Goal: Task Accomplishment & Management: Use online tool/utility

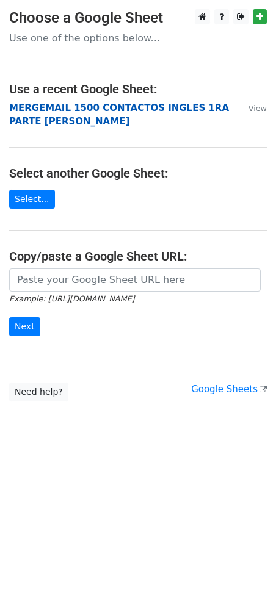
click at [105, 112] on strong "MERGEMAIL 1500 CONTACTOS INGLES 1RA PARTE JOAN" at bounding box center [119, 114] width 220 height 25
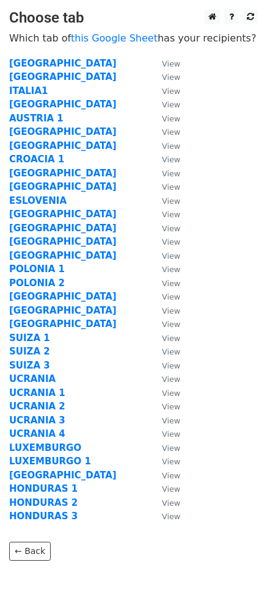
scroll to position [43, 0]
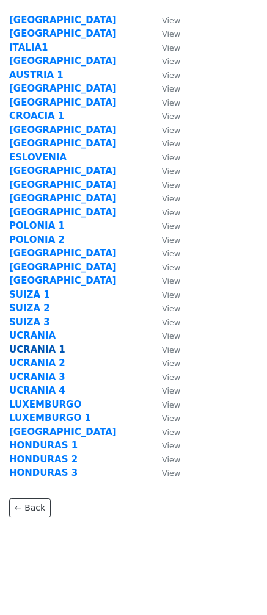
click at [41, 350] on strong "UCRANIA 1" at bounding box center [37, 349] width 56 height 11
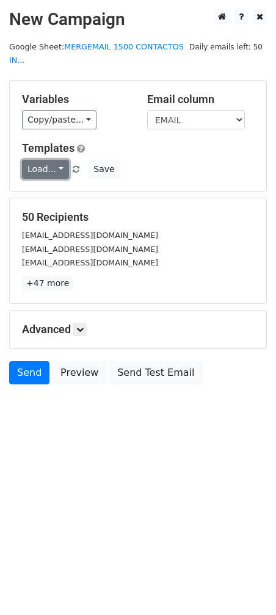
click at [50, 160] on link "Load..." at bounding box center [45, 169] width 47 height 19
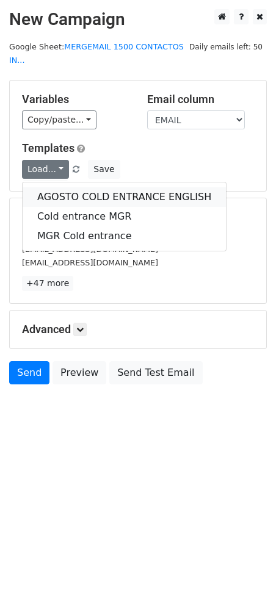
click at [78, 187] on link "AGOSTO COLD ENTRANCE ENGLISH" at bounding box center [124, 197] width 203 height 20
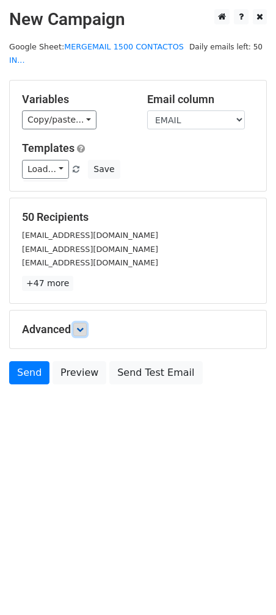
click at [82, 323] on link at bounding box center [79, 329] width 13 height 13
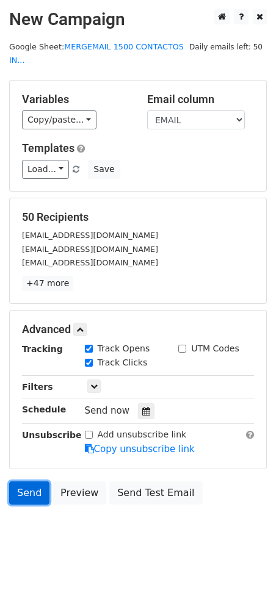
click at [27, 484] on link "Send" at bounding box center [29, 492] width 40 height 23
